Goal: Subscribe to service/newsletter

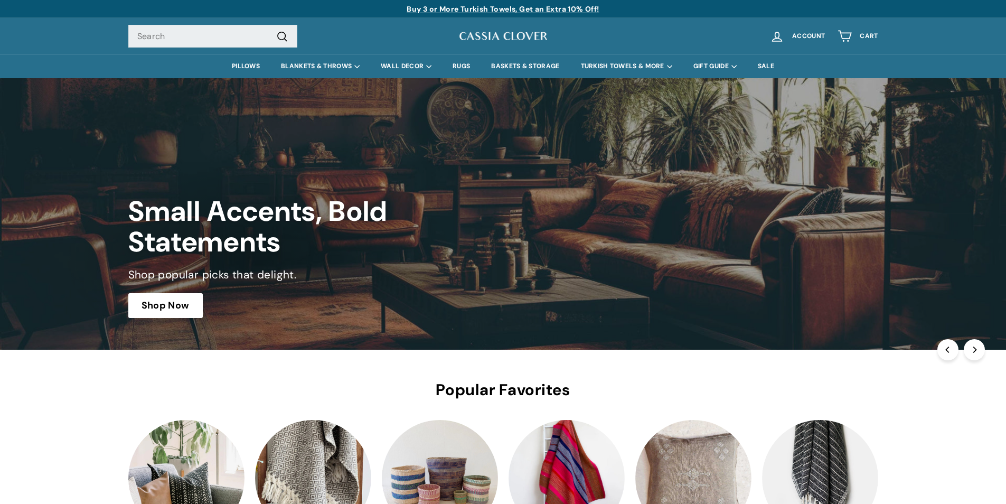
click at [512, 238] on link at bounding box center [503, 214] width 1006 height 272
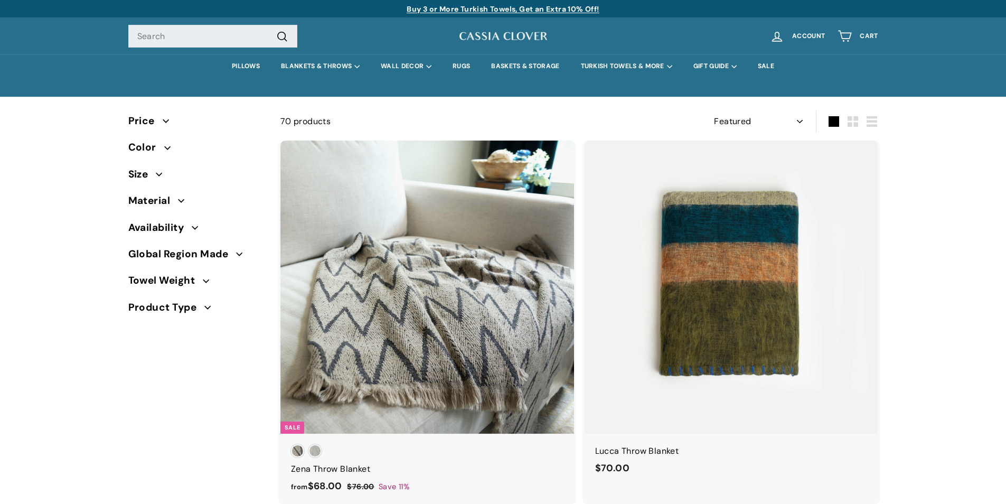
select select "manual"
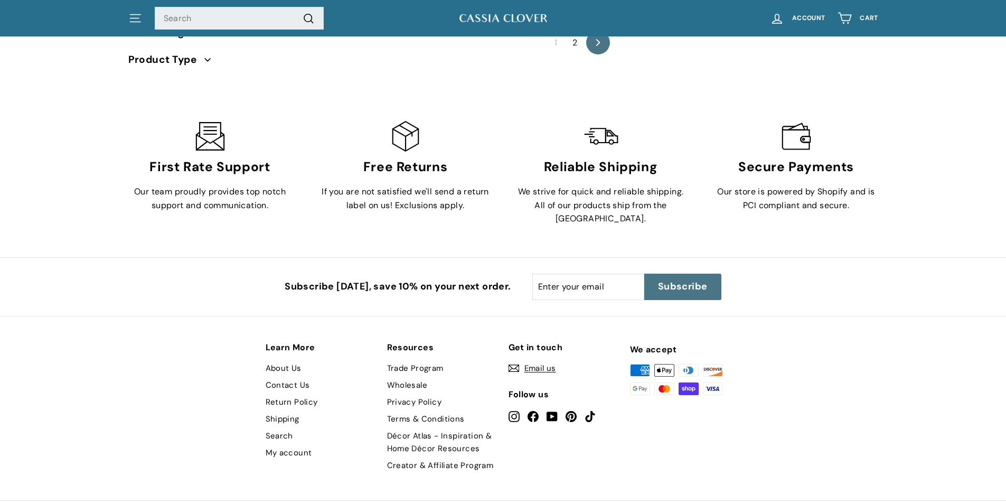
scroll to position [7304, 0]
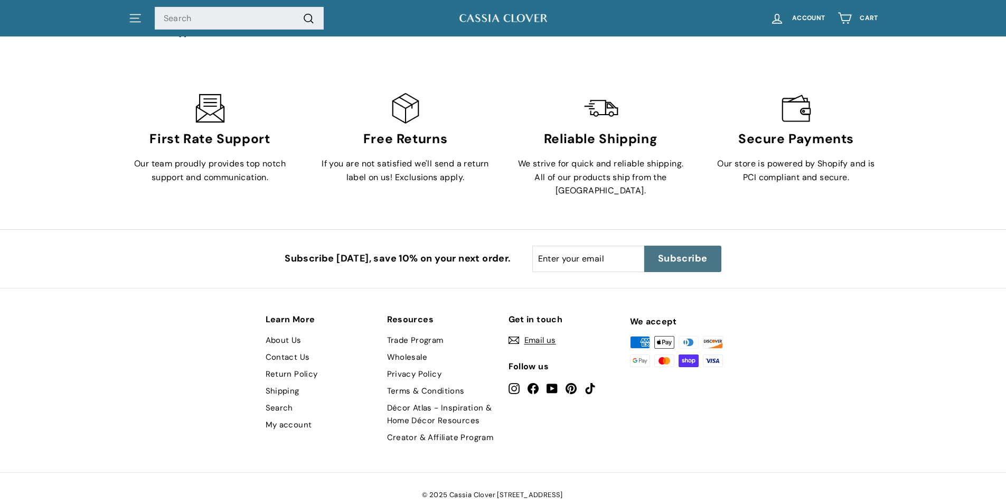
click at [715, 246] on button "Subscribe icon-right-arrow" at bounding box center [682, 259] width 77 height 26
click at [694, 252] on span "Subscribe" at bounding box center [683, 259] width 50 height 14
click at [658, 252] on button "Subscribe icon-right-arrow" at bounding box center [682, 259] width 77 height 26
click at [697, 252] on span "Subscribe" at bounding box center [683, 259] width 50 height 14
click at [668, 252] on span "Subscribe" at bounding box center [683, 259] width 50 height 14
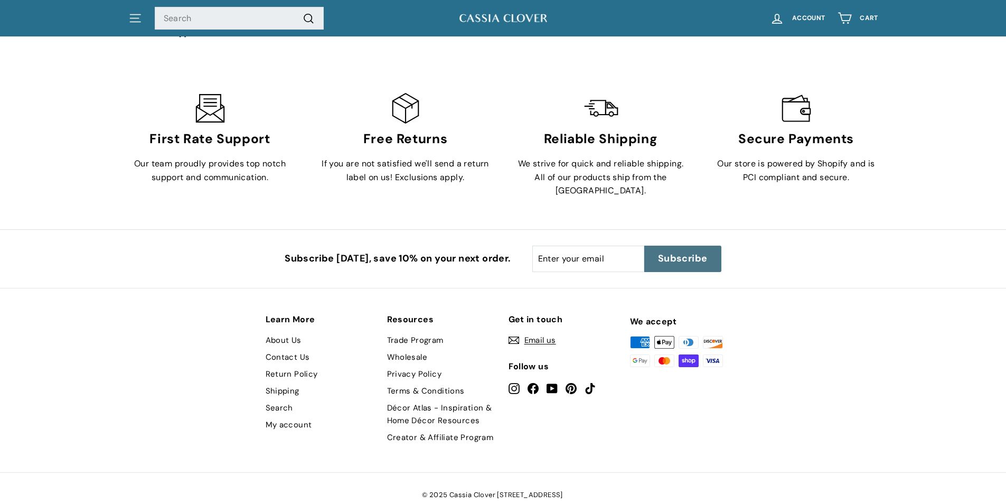
click at [659, 252] on span "Subscribe" at bounding box center [683, 259] width 50 height 14
